Goal: Information Seeking & Learning: Learn about a topic

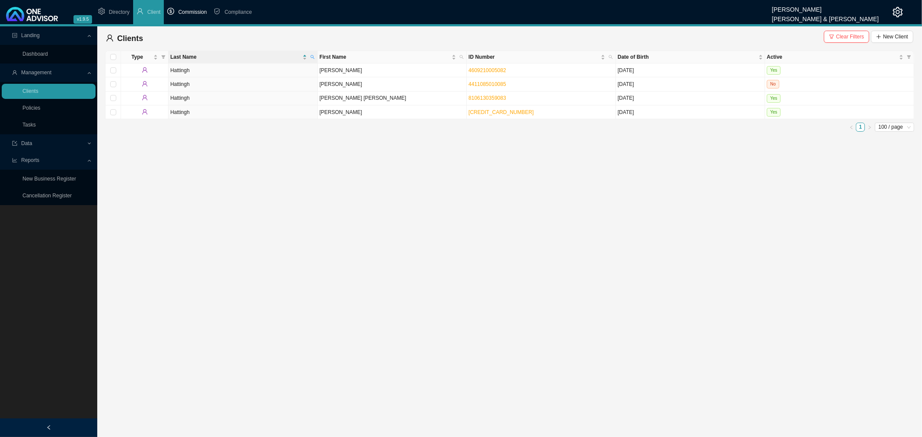
click at [193, 11] on span "Commission" at bounding box center [192, 12] width 29 height 6
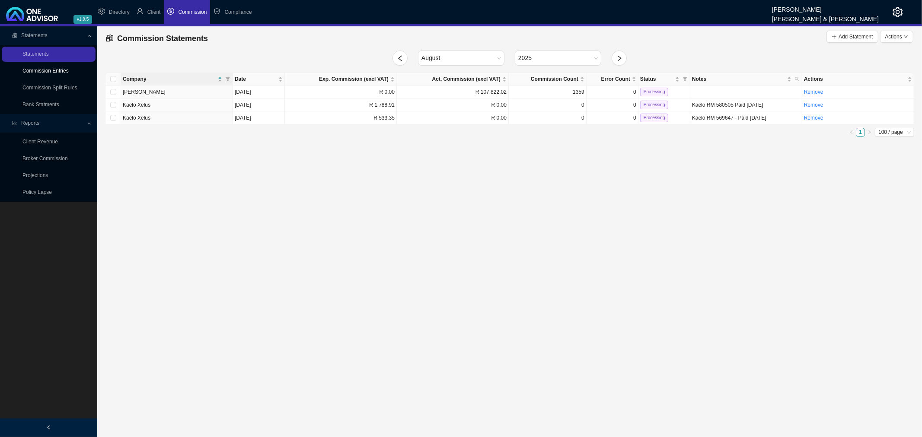
click at [46, 70] on link "Commission Entries" at bounding box center [45, 71] width 46 height 6
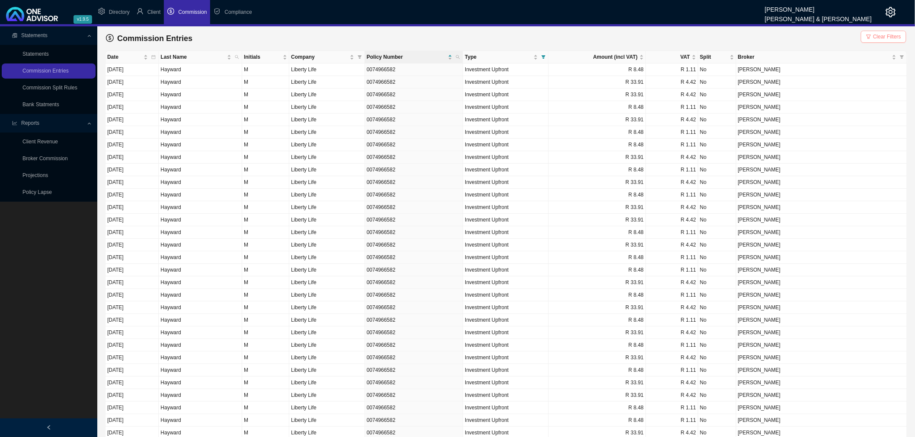
click at [882, 36] on span "Clear Filters" at bounding box center [887, 36] width 28 height 9
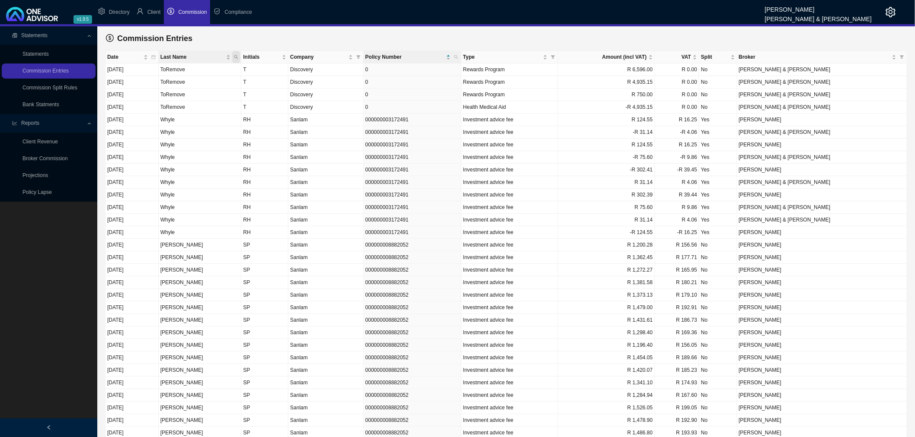
click at [240, 54] on span "Last Name" at bounding box center [236, 57] width 8 height 12
type input "[PERSON_NAME]"
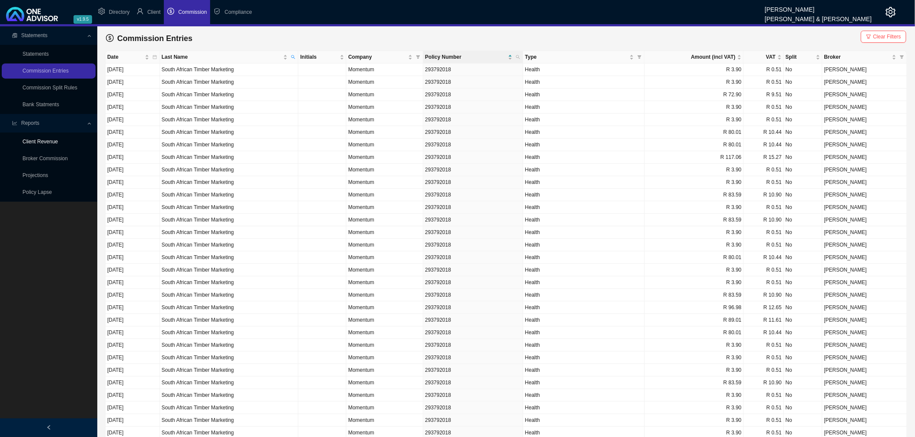
click at [51, 141] on link "Client Revenue" at bounding box center [39, 142] width 35 height 6
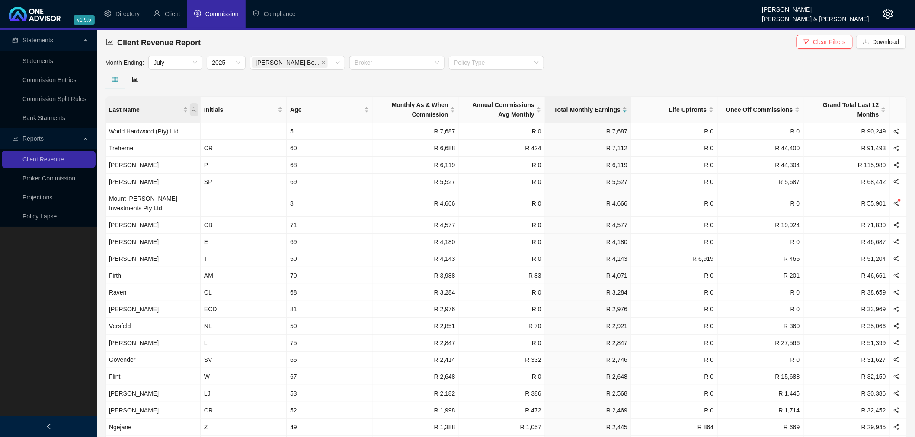
click at [193, 108] on icon "search" at bounding box center [194, 110] width 5 height 5
type input "hattingh"
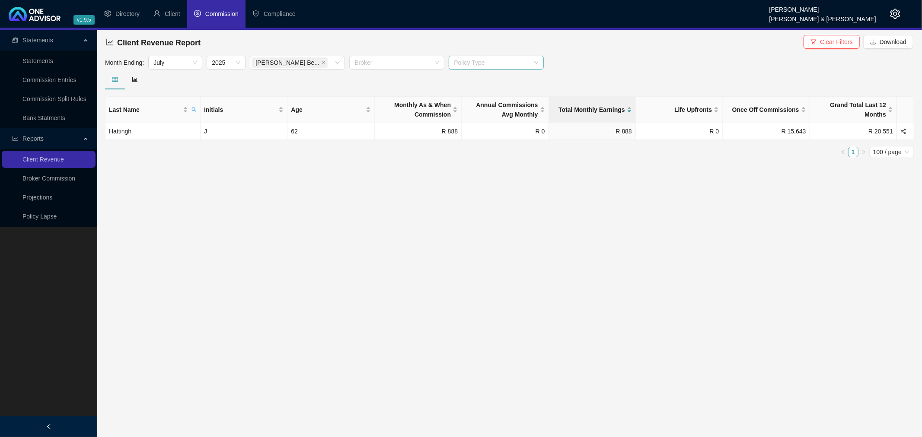
click at [517, 63] on div at bounding box center [491, 63] width 83 height 6
click at [495, 103] on div "Short Term Insurance" at bounding box center [496, 108] width 81 height 10
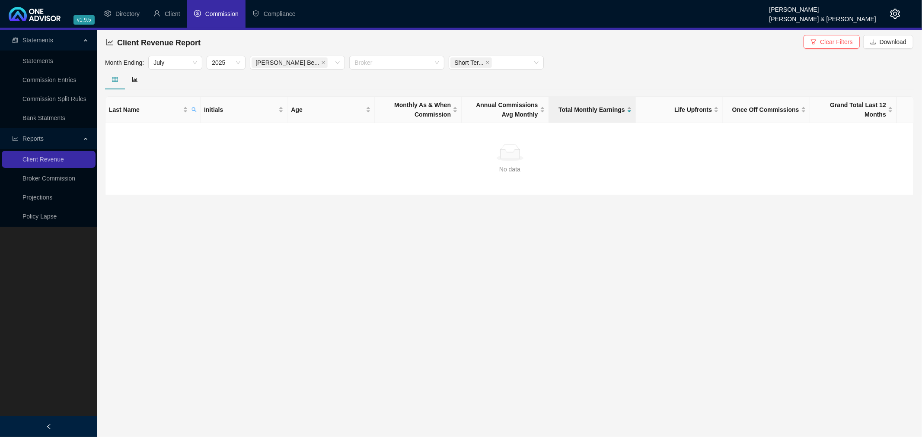
click at [346, 84] on div at bounding box center [509, 80] width 809 height 20
click at [486, 63] on icon "close" at bounding box center [487, 62] width 3 height 3
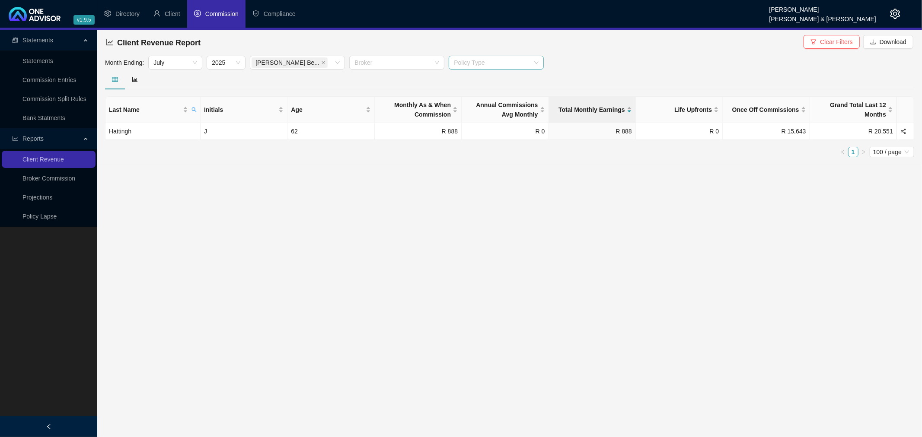
click at [486, 63] on div at bounding box center [491, 63] width 83 height 6
click at [479, 81] on div "Investment" at bounding box center [496, 80] width 81 height 10
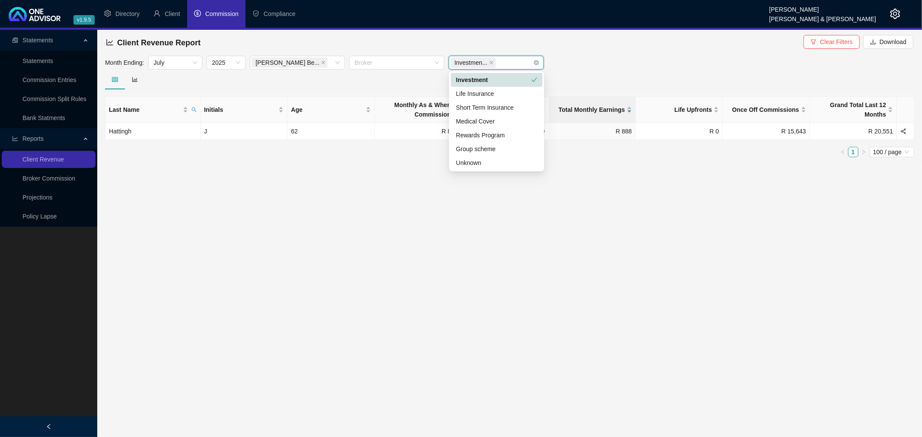
click at [375, 77] on div at bounding box center [509, 80] width 809 height 20
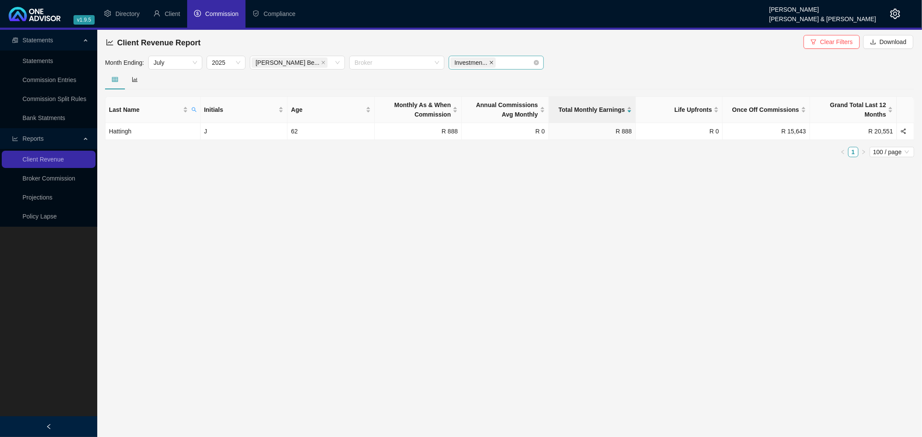
click at [490, 59] on span at bounding box center [491, 63] width 4 height 10
click at [493, 224] on main "Statements Statements Commission Entries Commission Split Rules Bank Statments …" at bounding box center [461, 234] width 922 height 408
click at [40, 78] on link "Commission Entries" at bounding box center [49, 80] width 54 height 7
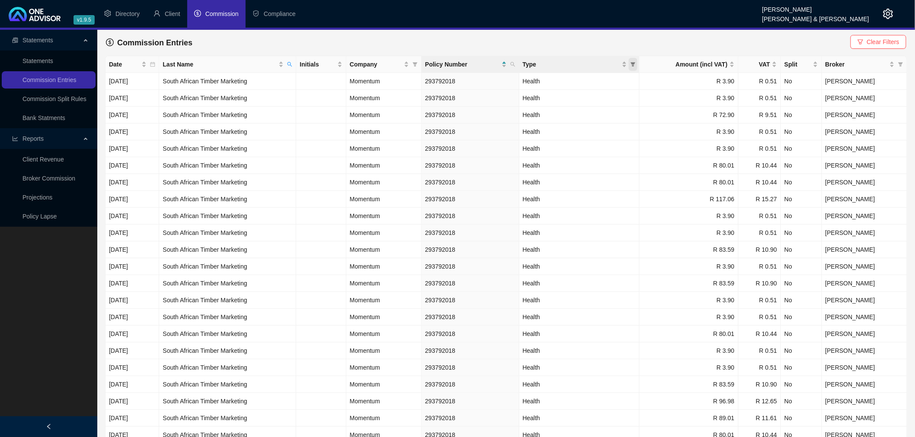
click at [635, 63] on icon "filter" at bounding box center [632, 64] width 5 height 5
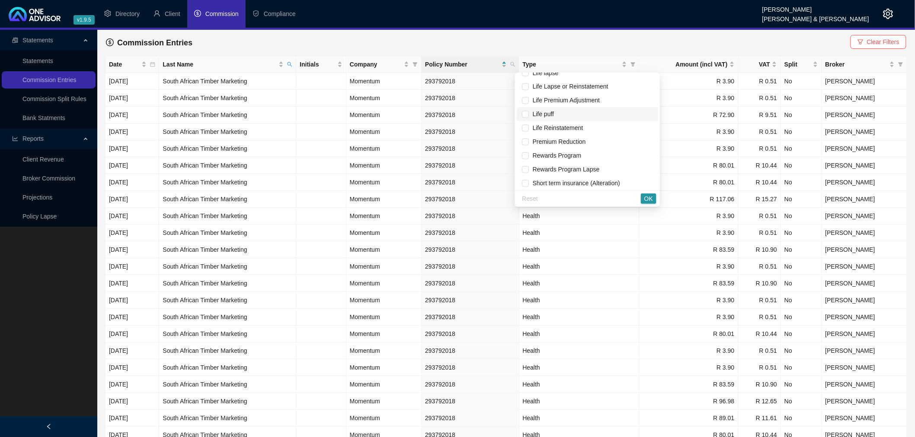
scroll to position [720, 0]
click at [522, 133] on input "checkbox" at bounding box center [525, 135] width 7 height 7
checkbox input "true"
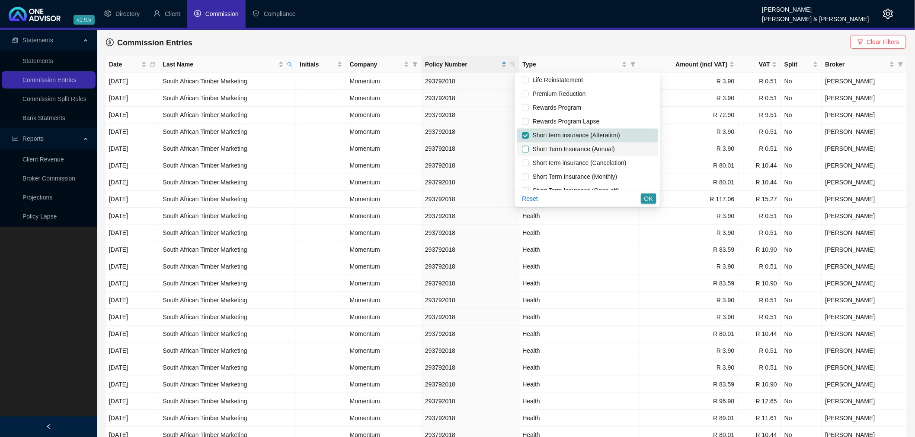
click at [522, 146] on input "checkbox" at bounding box center [525, 149] width 7 height 7
checkbox input "true"
click at [522, 160] on input "checkbox" at bounding box center [525, 163] width 7 height 7
checkbox input "true"
click at [524, 172] on label at bounding box center [525, 177] width 7 height 10
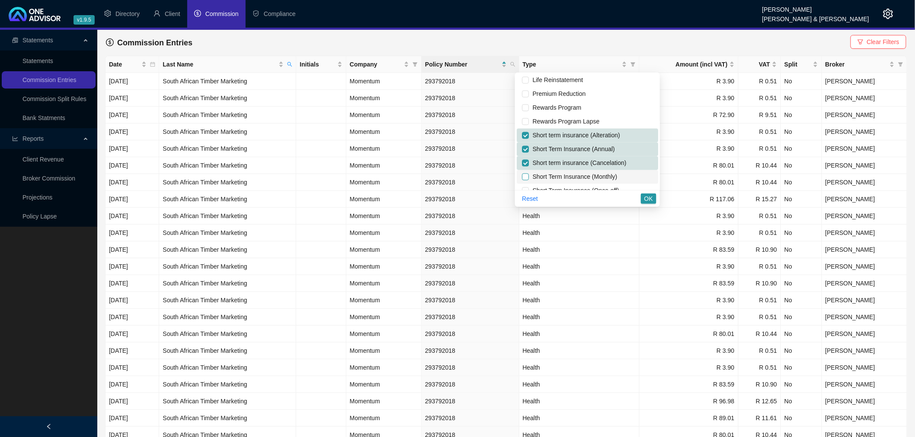
click at [524, 174] on input "checkbox" at bounding box center [525, 177] width 7 height 7
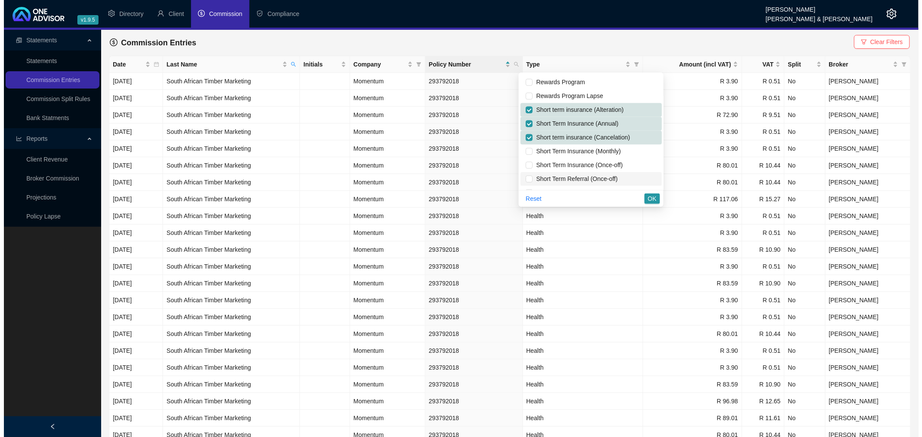
scroll to position [770, 0]
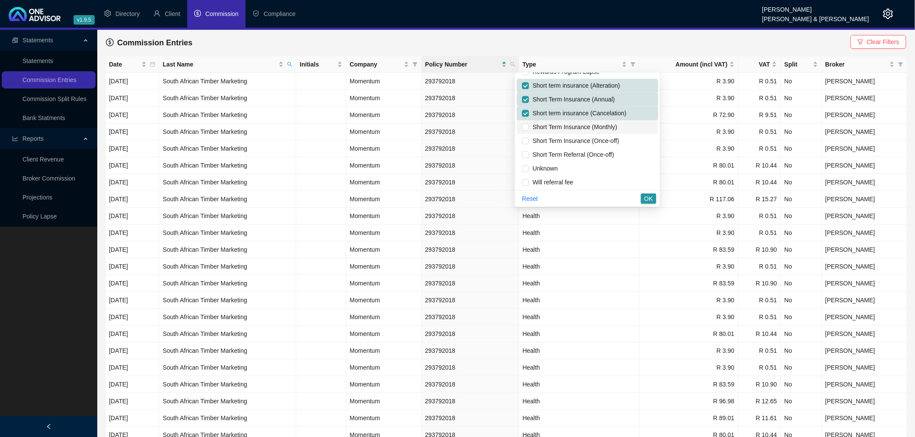
click at [529, 127] on span "Short Term Insurance (Monthly)" at bounding box center [573, 127] width 88 height 7
checkbox input "true"
click at [522, 139] on input "checkbox" at bounding box center [525, 140] width 7 height 7
checkbox input "true"
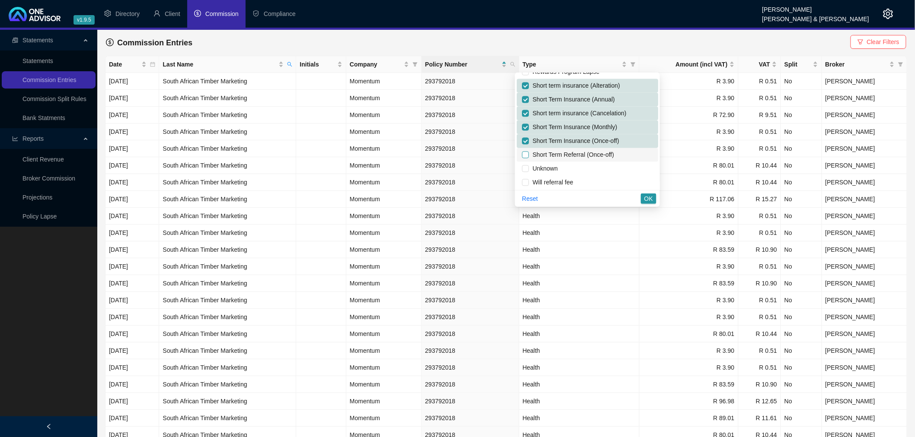
click at [522, 150] on label at bounding box center [525, 155] width 7 height 10
click at [522, 151] on input "checkbox" at bounding box center [525, 154] width 7 height 7
drag, startPoint x: 518, startPoint y: 154, endPoint x: 548, endPoint y: 163, distance: 31.3
click at [522, 154] on input "checkbox" at bounding box center [525, 154] width 7 height 7
checkbox input "true"
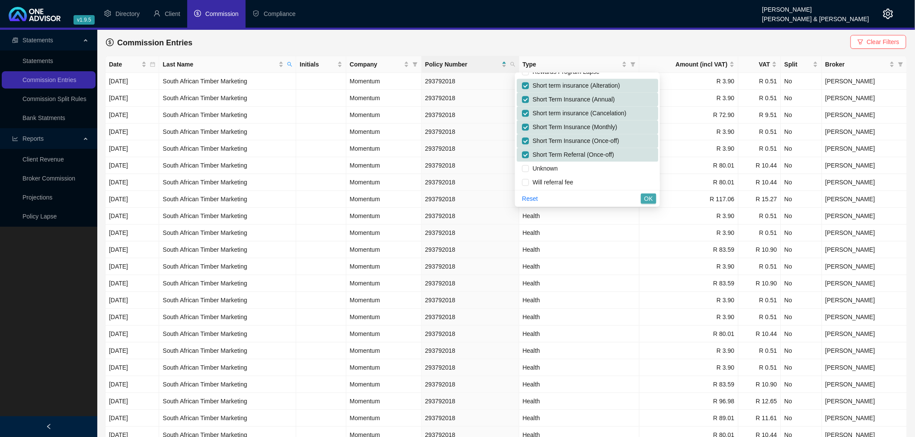
click at [647, 198] on span "OK" at bounding box center [648, 199] width 9 height 10
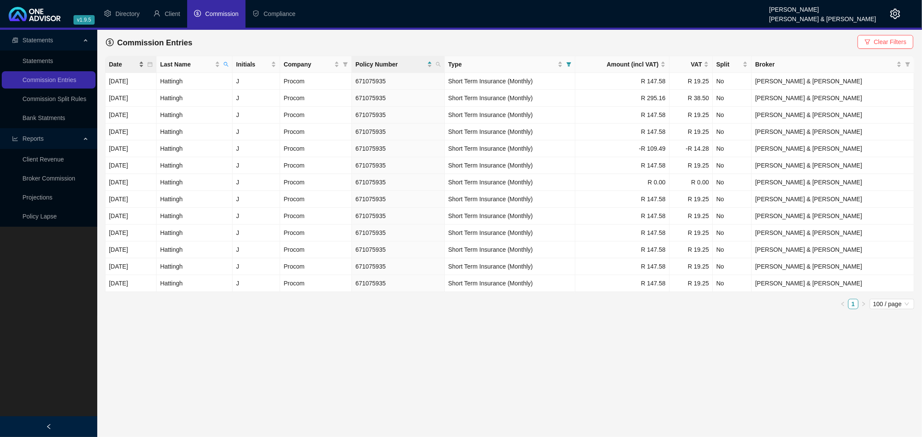
click at [126, 62] on span "Date" at bounding box center [123, 65] width 28 height 10
